Goal: Information Seeking & Learning: Understand process/instructions

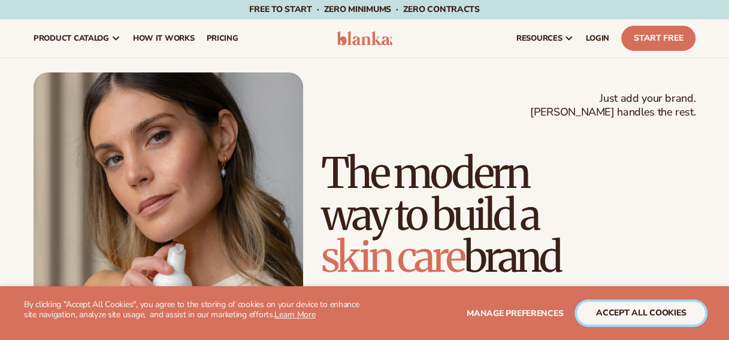
click at [615, 314] on button "accept all cookies" at bounding box center [641, 313] width 128 height 23
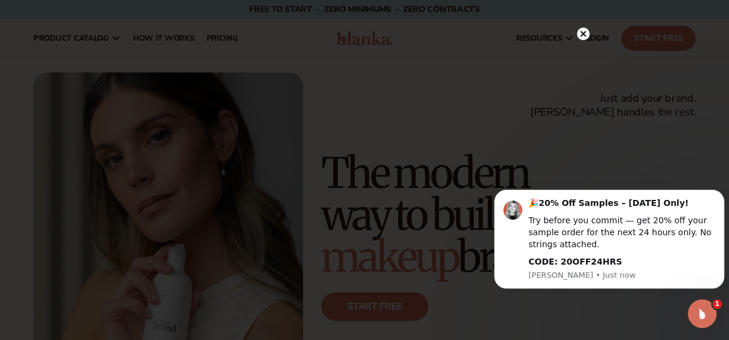
click at [581, 32] on icon at bounding box center [583, 34] width 6 height 6
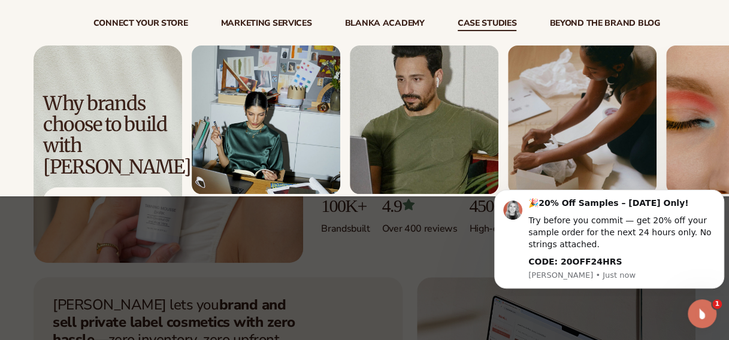
scroll to position [150, 0]
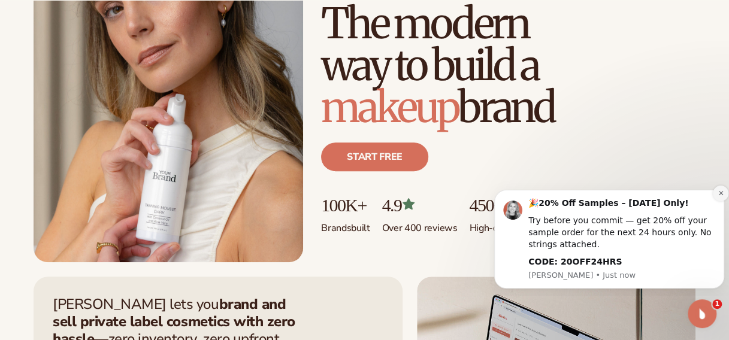
click at [721, 196] on icon "Dismiss notification" at bounding box center [721, 193] width 7 height 7
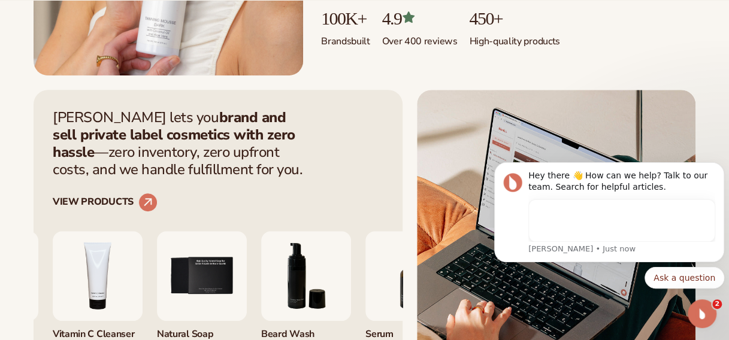
scroll to position [337, 0]
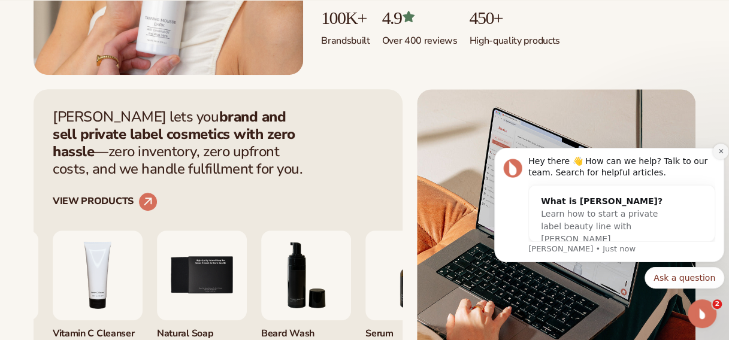
click at [720, 150] on icon "Dismiss notification" at bounding box center [721, 151] width 7 height 7
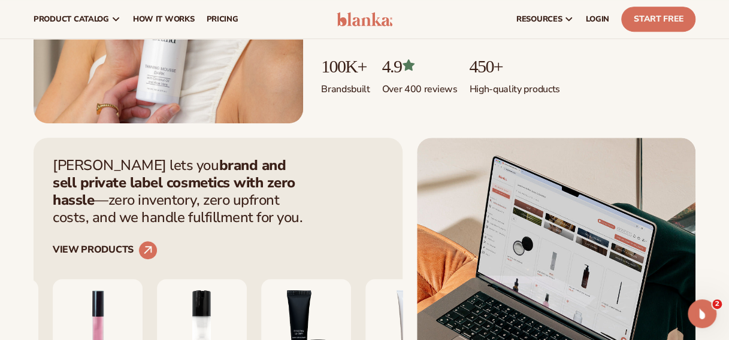
scroll to position [0, 0]
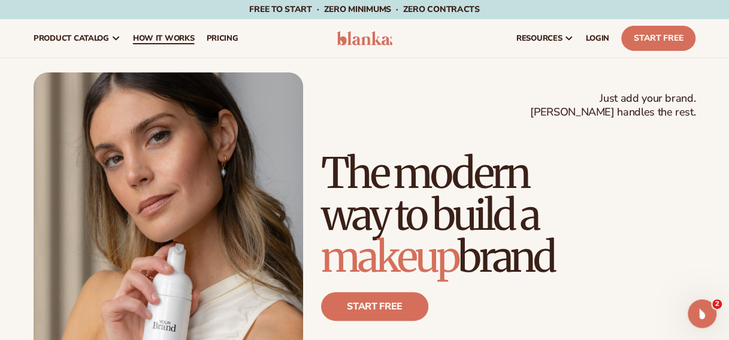
click at [154, 41] on span "How It Works" at bounding box center [164, 39] width 62 height 10
